Goal: Check status: Check status

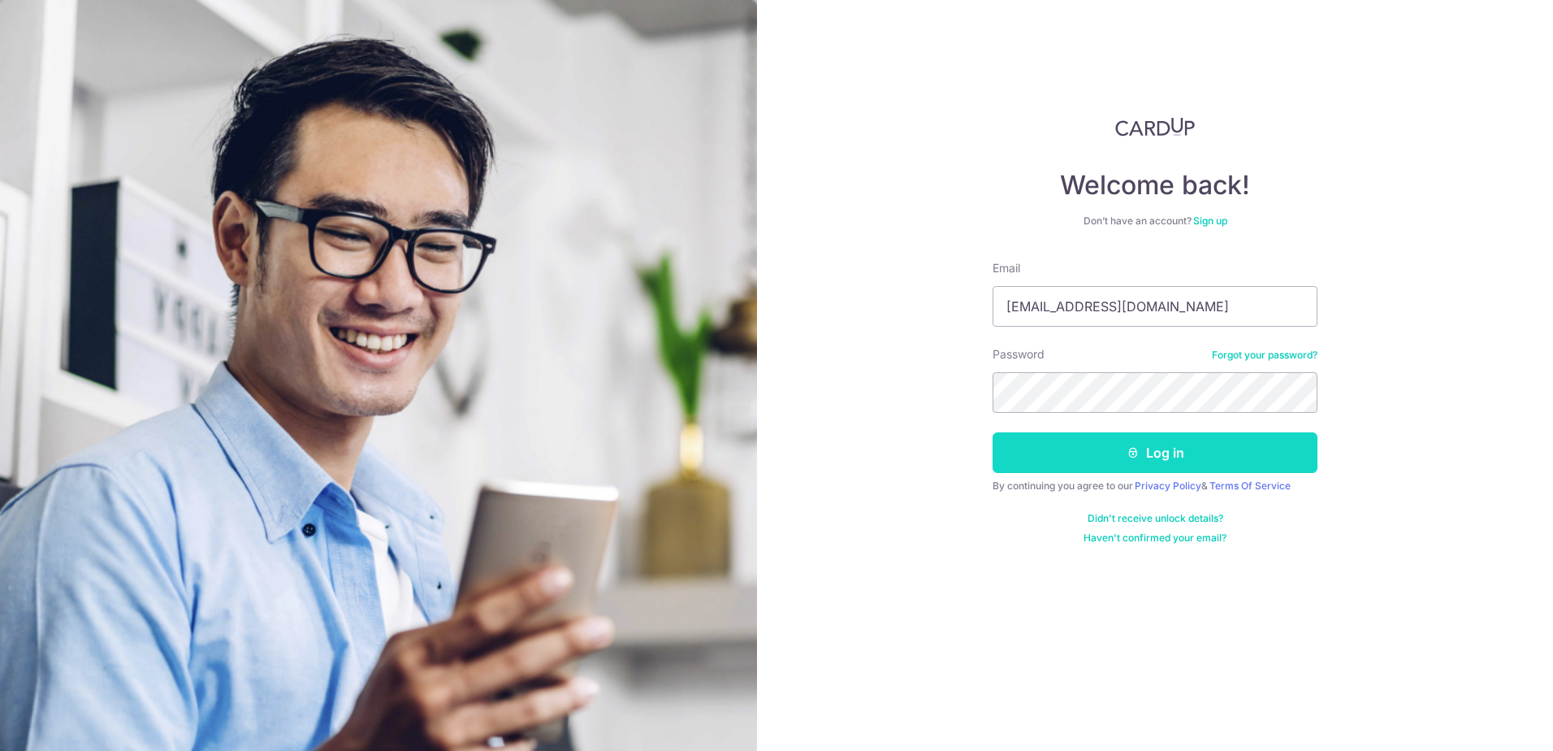
click at [1080, 444] on button "Log in" at bounding box center [1155, 452] width 325 height 41
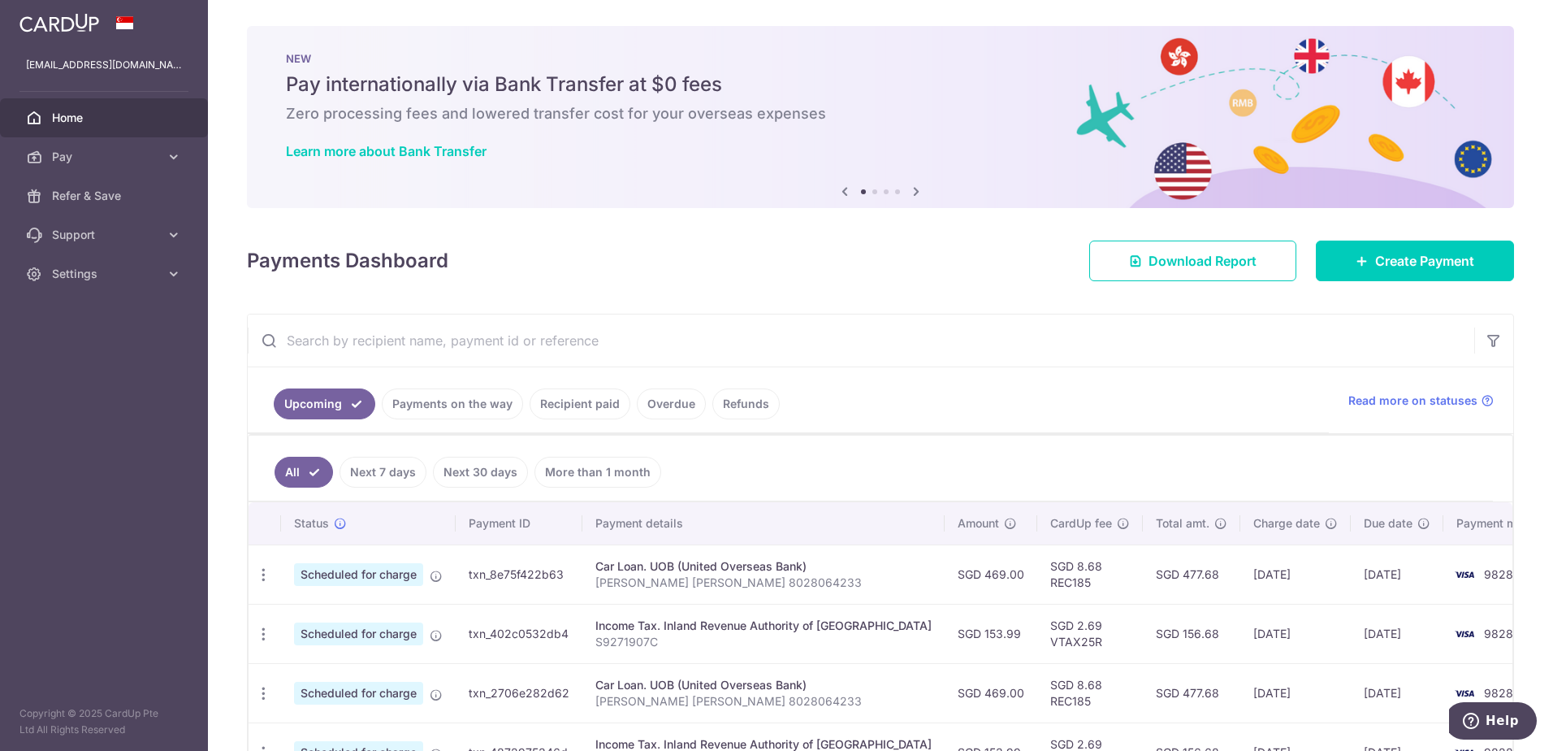
click at [600, 407] on link "Recipient paid" at bounding box center [580, 403] width 101 height 31
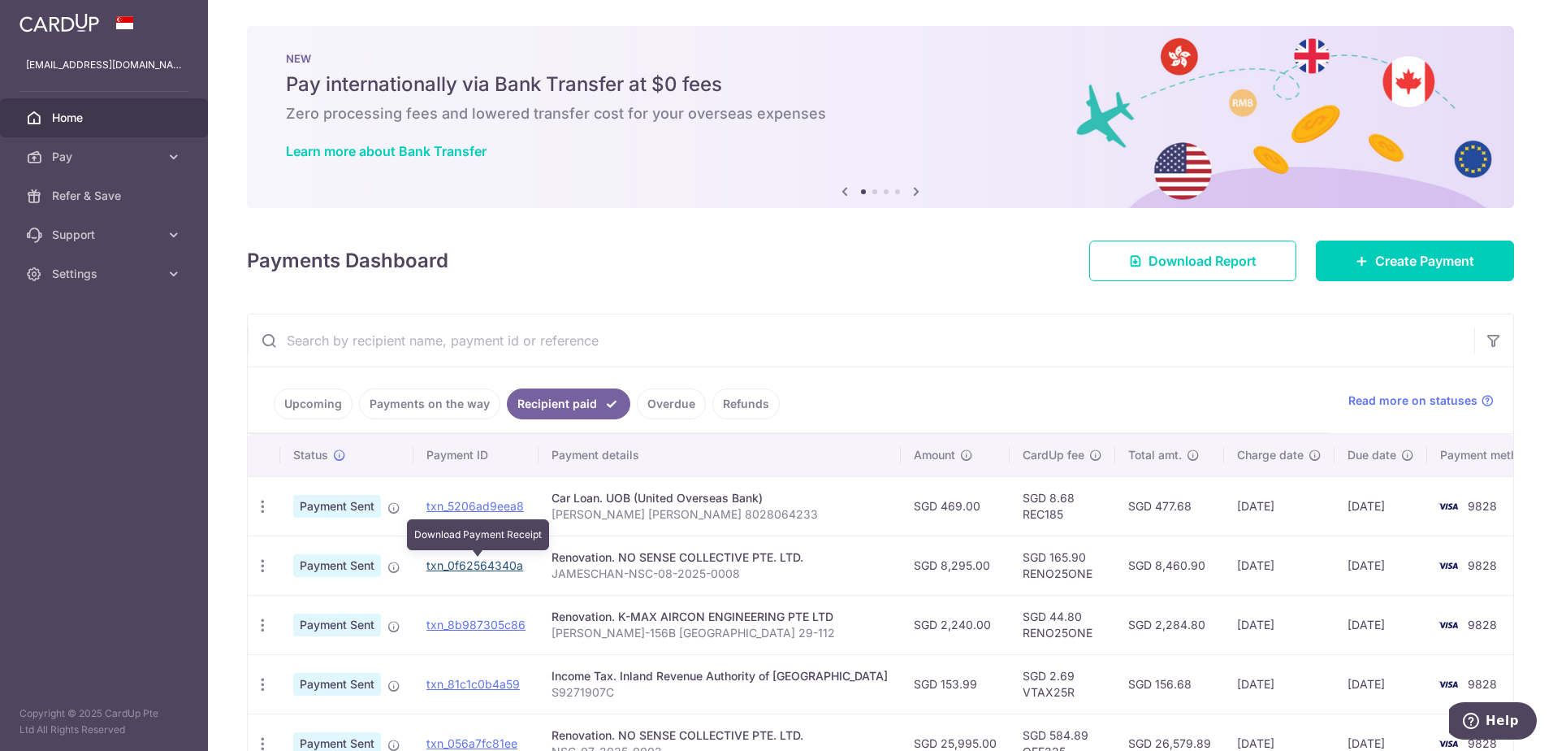
drag, startPoint x: 494, startPoint y: 566, endPoint x: 840, endPoint y: 51, distance: 620.5
click at [494, 566] on link "txn_0f62564340a" at bounding box center [474, 565] width 97 height 14
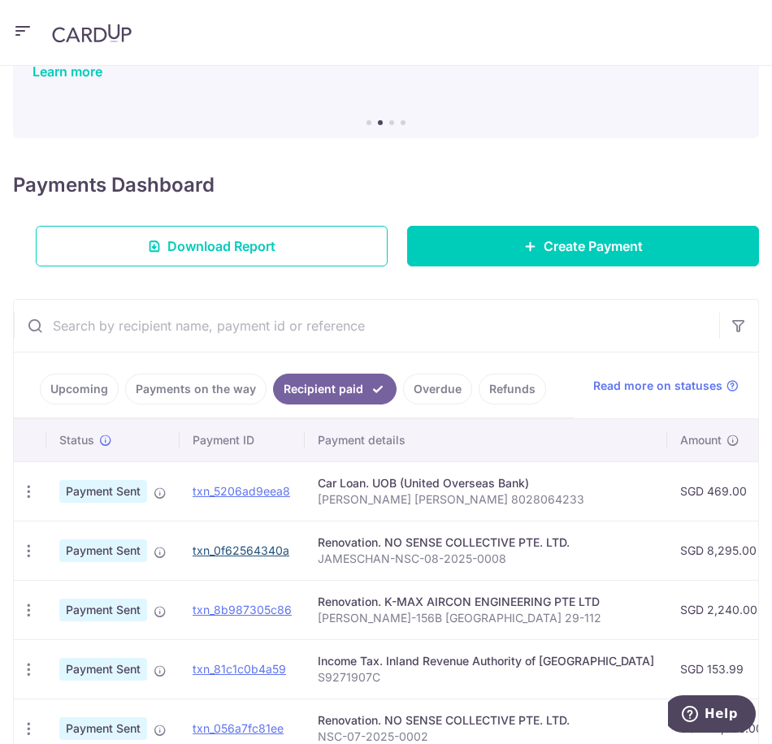
scroll to position [162, 0]
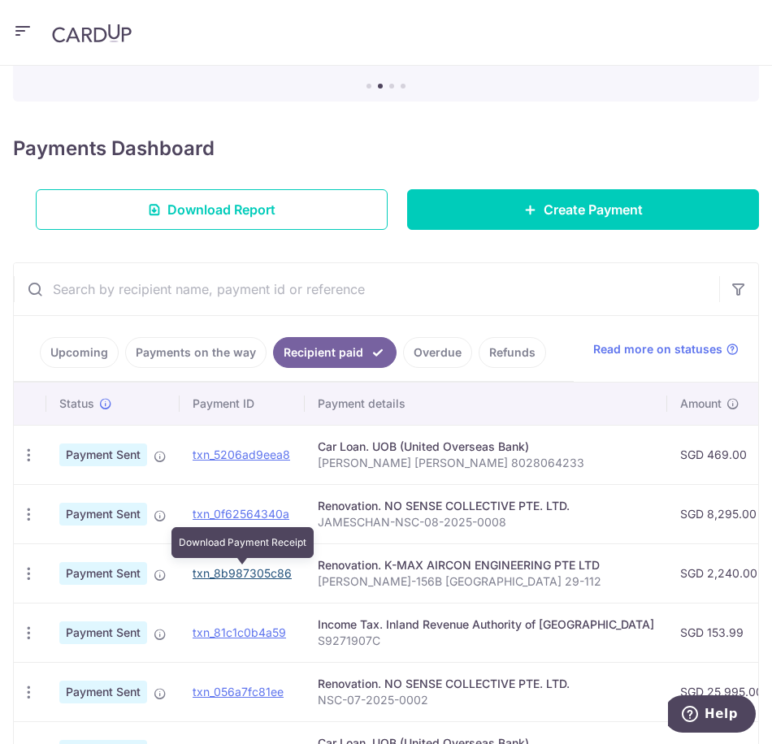
drag, startPoint x: 231, startPoint y: 571, endPoint x: 456, endPoint y: 54, distance: 563.5
click at [231, 571] on link "txn_8b987305c86" at bounding box center [242, 573] width 99 height 14
